Goal: Transaction & Acquisition: Subscribe to service/newsletter

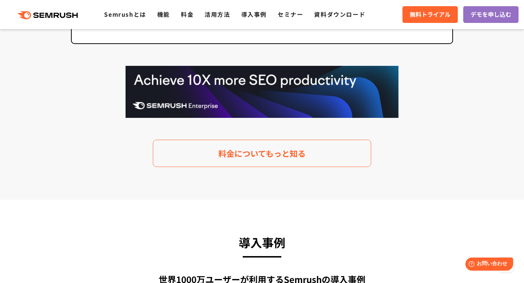
scroll to position [1500, 0]
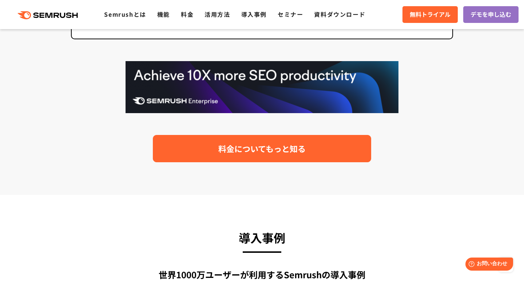
click at [284, 151] on span "料金についてもっと知る" at bounding box center [261, 148] width 87 height 13
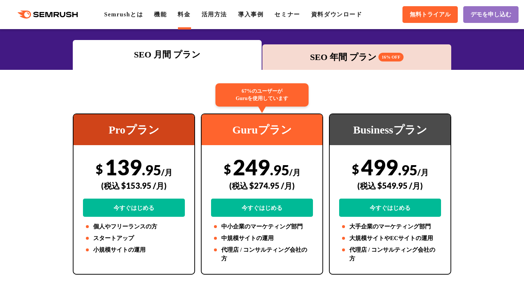
scroll to position [97, 0]
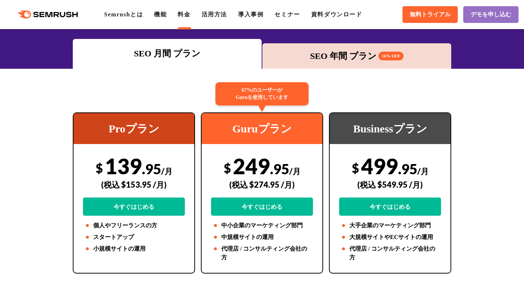
click at [353, 61] on div "SEO 年間 プラン 16% OFF" at bounding box center [356, 55] width 181 height 13
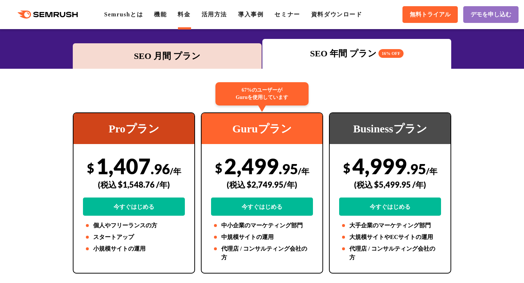
click at [224, 63] on div "SEO 月間 プラン" at bounding box center [167, 55] width 189 height 25
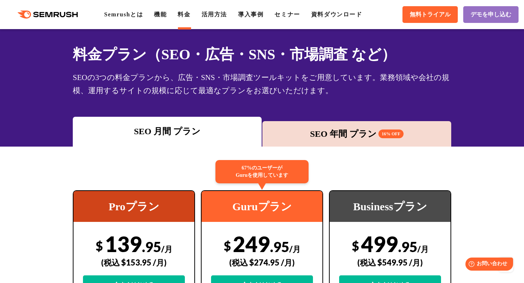
scroll to position [0, 0]
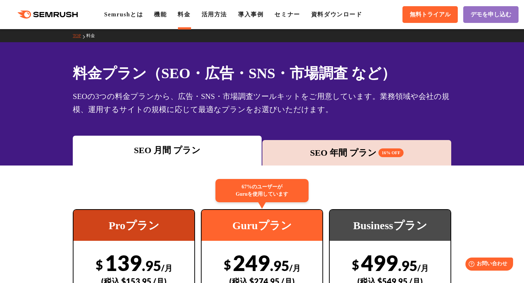
click at [328, 153] on div "SEO 年間 プラン 16% OFF" at bounding box center [356, 152] width 181 height 13
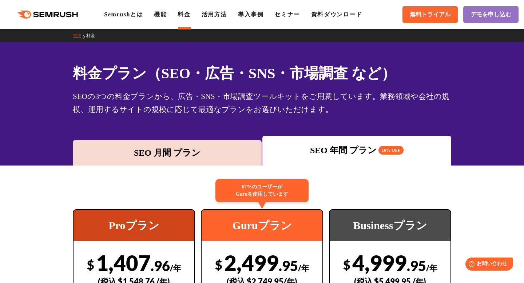
click at [187, 159] on div "SEO 月間 プラン" at bounding box center [166, 152] width 181 height 13
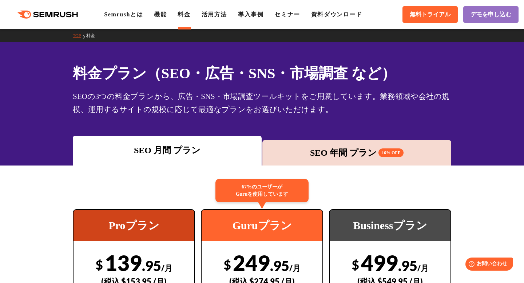
click at [327, 141] on div "SEO 年間 プラン 16% OFF" at bounding box center [356, 152] width 189 height 25
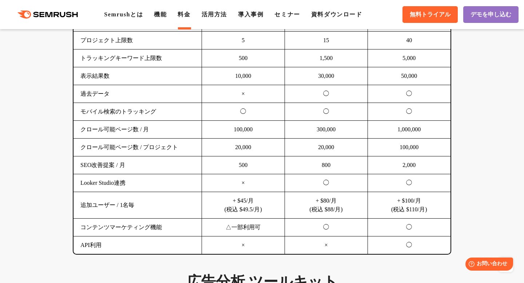
scroll to position [536, 0]
